Goal: Find specific page/section: Find specific page/section

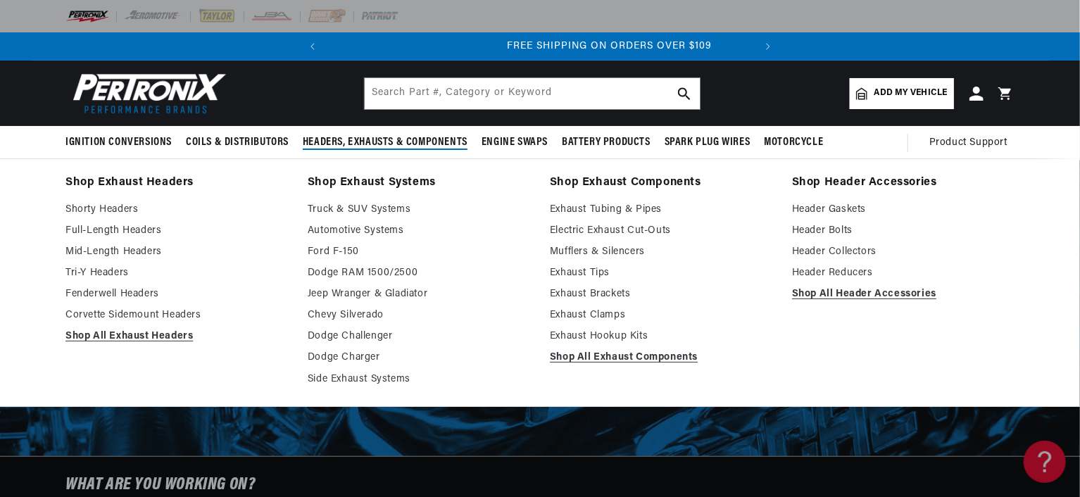
scroll to position [0, 427]
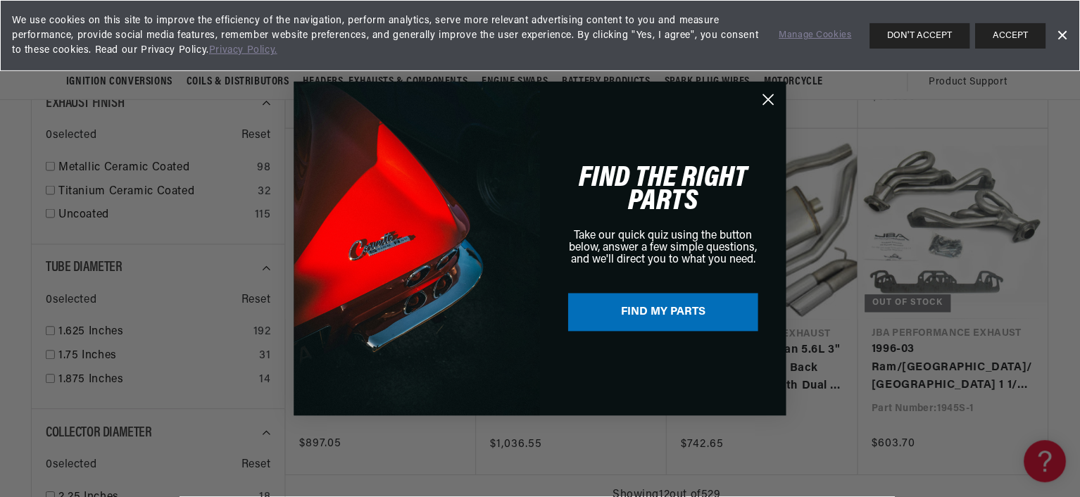
scroll to position [0, 427]
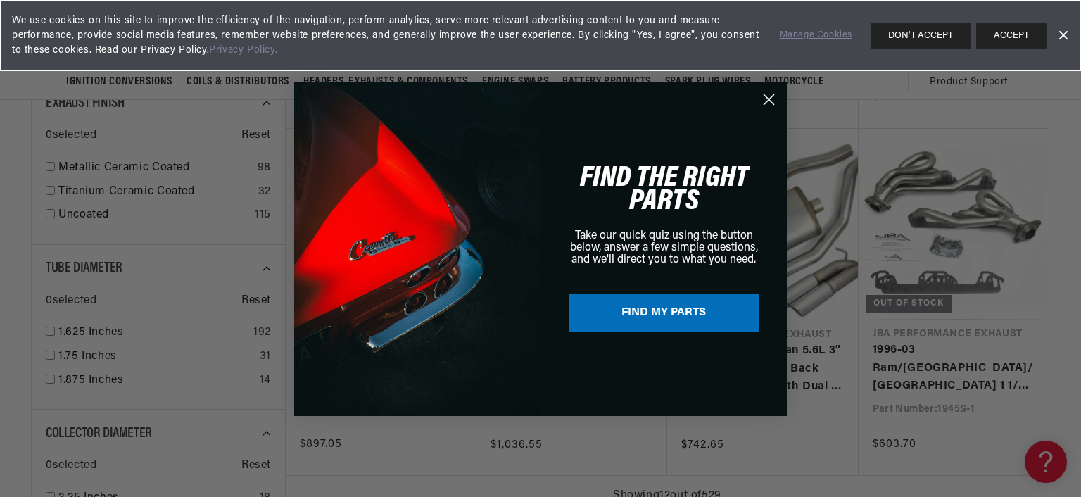
click at [769, 103] on circle "Close dialog" at bounding box center [768, 98] width 23 height 23
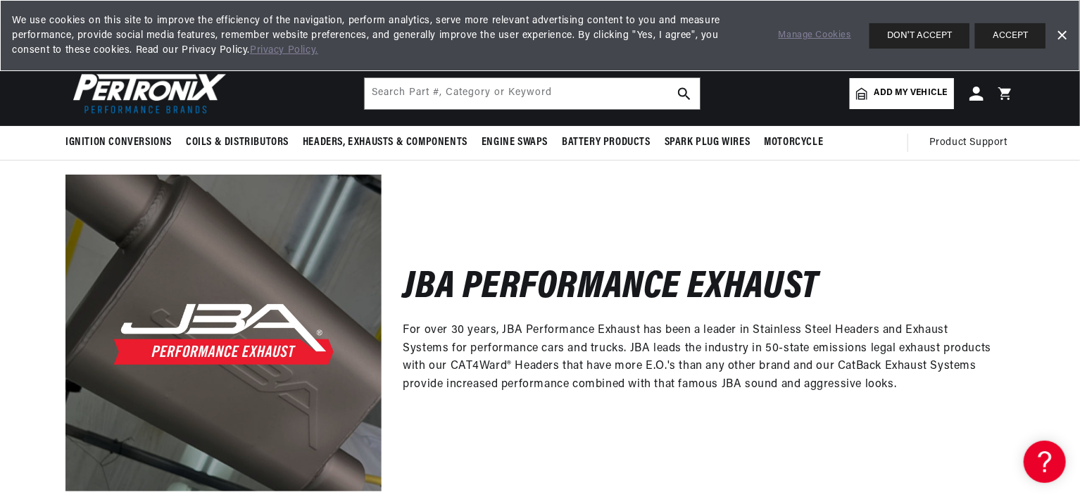
scroll to position [0, 427]
click at [884, 102] on link "Add my vehicle" at bounding box center [902, 93] width 104 height 31
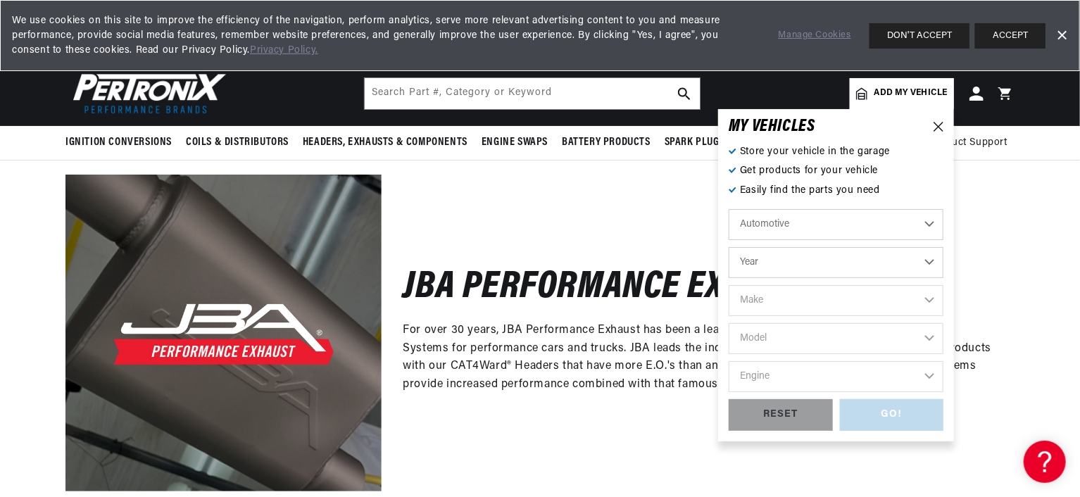
click at [794, 229] on select "Automotive Agricultural Industrial Marine Motorcycle" at bounding box center [836, 224] width 215 height 31
click at [819, 225] on select "Automotive Agricultural Industrial Marine Motorcycle" at bounding box center [836, 224] width 215 height 31
click at [801, 263] on select "Year 2026 2025 2024 2023 2022 2021 2020 2019 2018 2017 2016 2015 2014 2013 2012…" at bounding box center [836, 262] width 215 height 31
select select "1995"
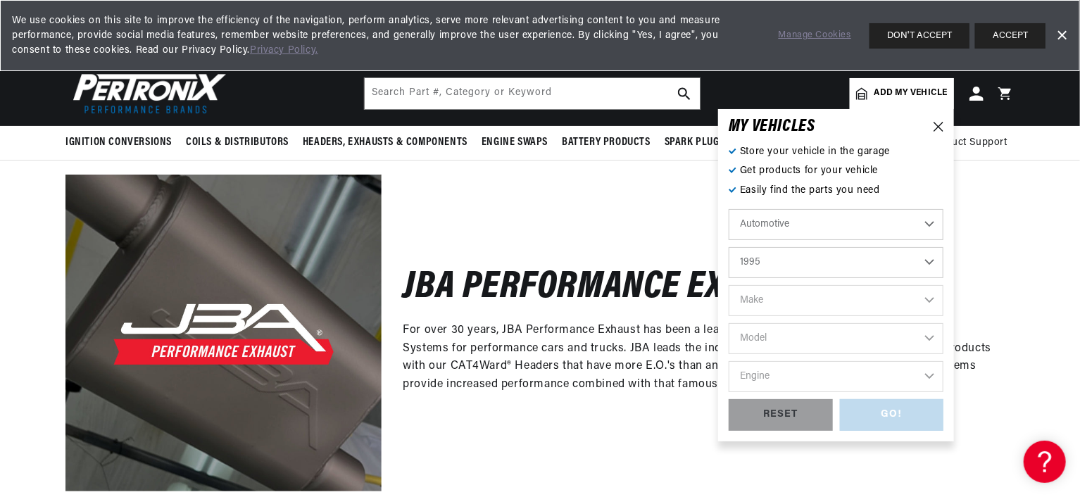
click at [729, 247] on select "Year 2026 2025 2024 2023 2022 2021 2020 2019 2018 2017 2016 2015 2014 2013 2012…" at bounding box center [836, 262] width 215 height 31
click at [823, 262] on select "2026 2025 2024 2023 2022 2021 2020 2019 2018 2017 2016 2015 2014 2013 2012 2011…" at bounding box center [836, 262] width 215 height 31
click at [729, 247] on select "2026 2025 2024 2023 2022 2021 2020 2019 2018 2017 2016 2015 2014 2013 2012 2011…" at bounding box center [836, 262] width 215 height 31
select select "1992"
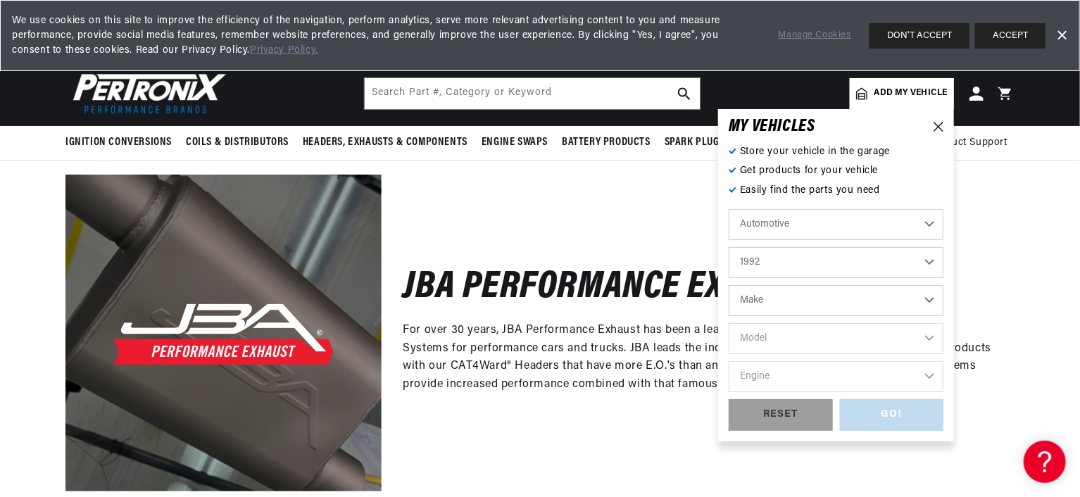
click at [778, 292] on select "Make Buick Cadillac Chevrolet Chrysler Dodge Ford GMC Hyundai Isuzu Jeep Lincol…" at bounding box center [836, 300] width 215 height 31
select select "Ford"
click at [729, 285] on select "Make Buick Cadillac Chevrolet Chrysler Dodge Ford GMC Hyundai Isuzu Jeep Lincol…" at bounding box center [836, 300] width 215 height 31
select select "Ford"
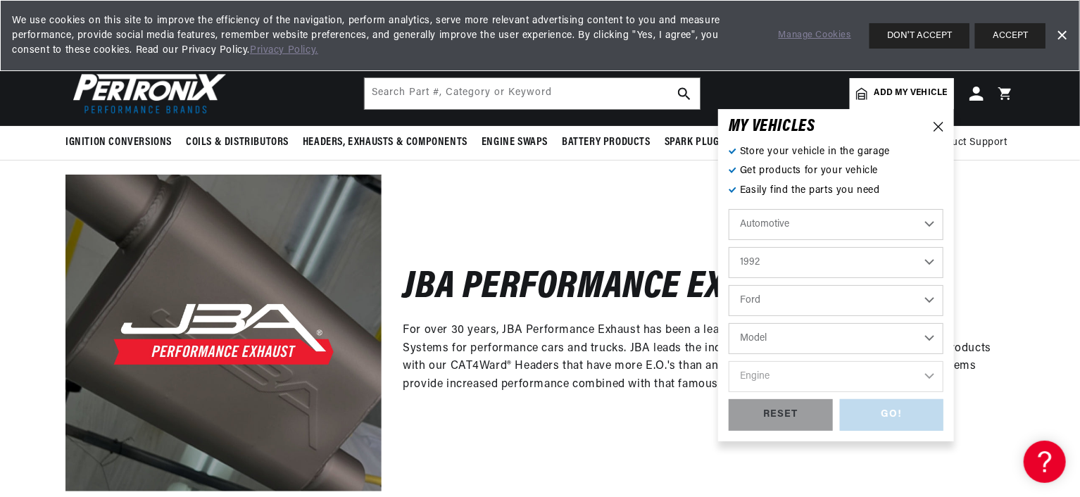
click at [770, 336] on select "Model Aerostar Bronco Crown Victoria E-150 Econoline E-150 Econoline Club Wagon…" at bounding box center [836, 338] width 215 height 31
select select "Ranger"
click at [729, 323] on select "Model Aerostar Bronco Crown Victoria E-150 Econoline E-150 Econoline Club Wagon…" at bounding box center [836, 338] width 215 height 31
select select "Ranger"
click at [776, 370] on select "Engine 2.3L 2.9L 3.0L 4.0L" at bounding box center [836, 376] width 215 height 31
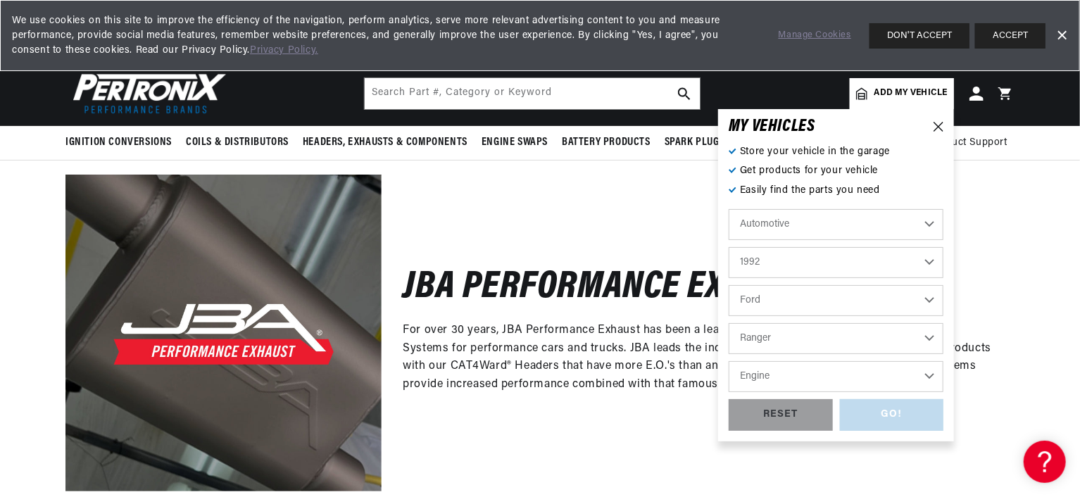
select select "4.0L"
click at [729, 361] on select "Engine 2.3L 2.9L 3.0L 4.0L" at bounding box center [836, 376] width 215 height 31
select select "4.0L"
click at [872, 413] on div "GO!" at bounding box center [892, 415] width 104 height 32
